Goal: Task Accomplishment & Management: Manage account settings

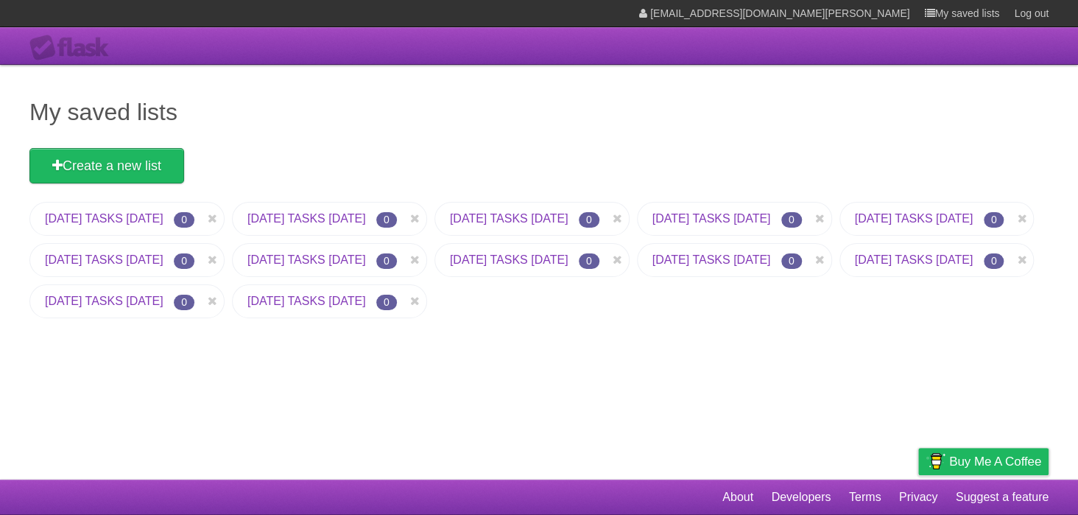
click at [637, 380] on div "My saved lists Create a new list [DATE] TASKS [DATE] 0 [DATE] TASKS [DATE] 0 [D…" at bounding box center [539, 272] width 1078 height 415
click at [220, 213] on icon at bounding box center [212, 219] width 15 height 18
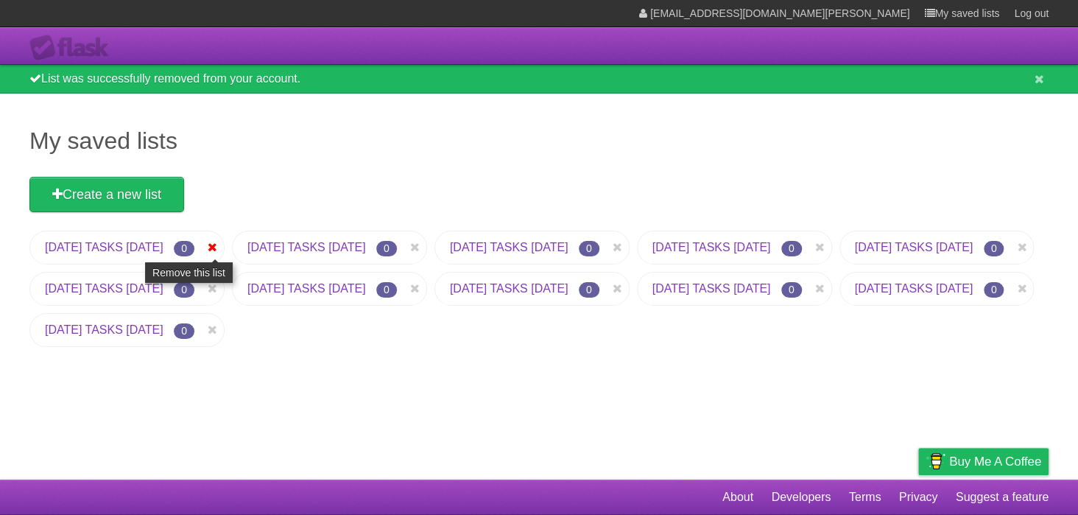
click at [220, 247] on icon at bounding box center [212, 248] width 15 height 18
